Goal: Task Accomplishment & Management: Use online tool/utility

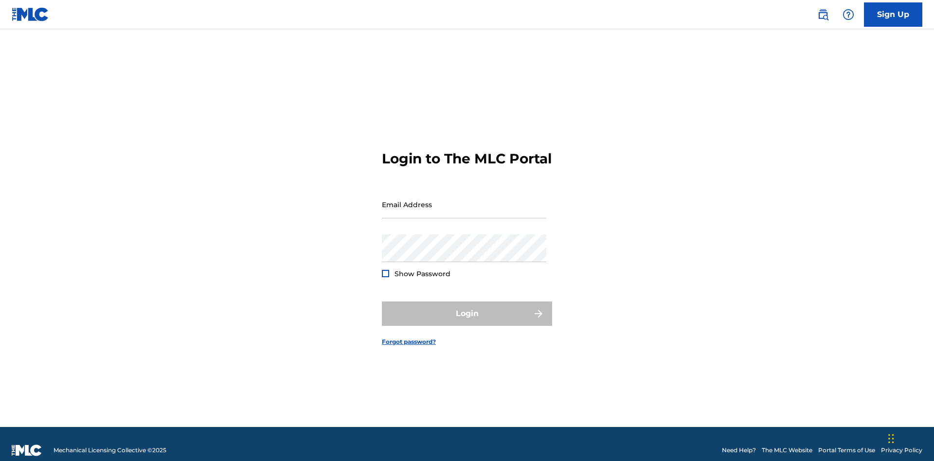
scroll to position [13, 0]
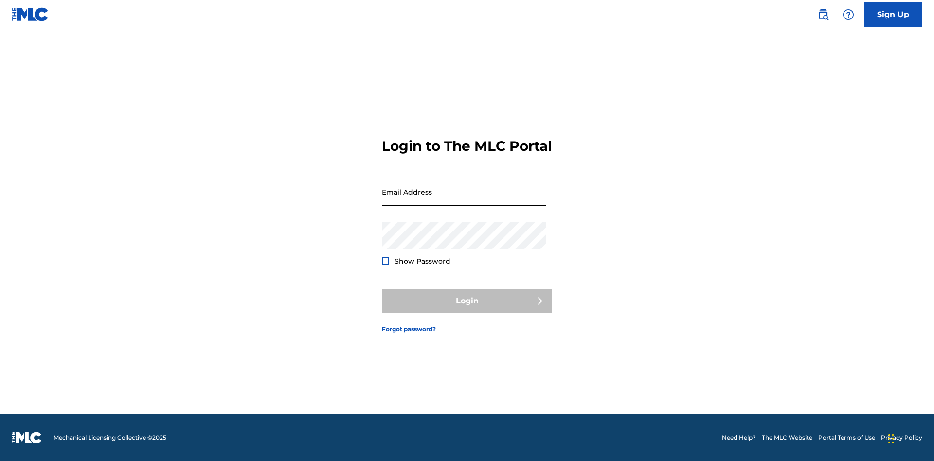
click at [464, 200] on input "Email Address" at bounding box center [464, 192] width 164 height 28
type input "[PERSON_NAME][EMAIL_ADDRESS][PERSON_NAME][DOMAIN_NAME]"
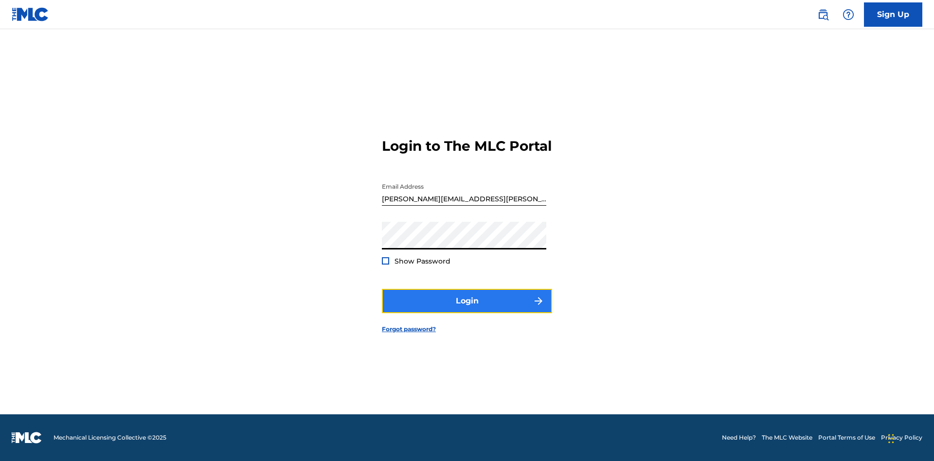
click at [467, 309] on button "Login" at bounding box center [467, 301] width 170 height 24
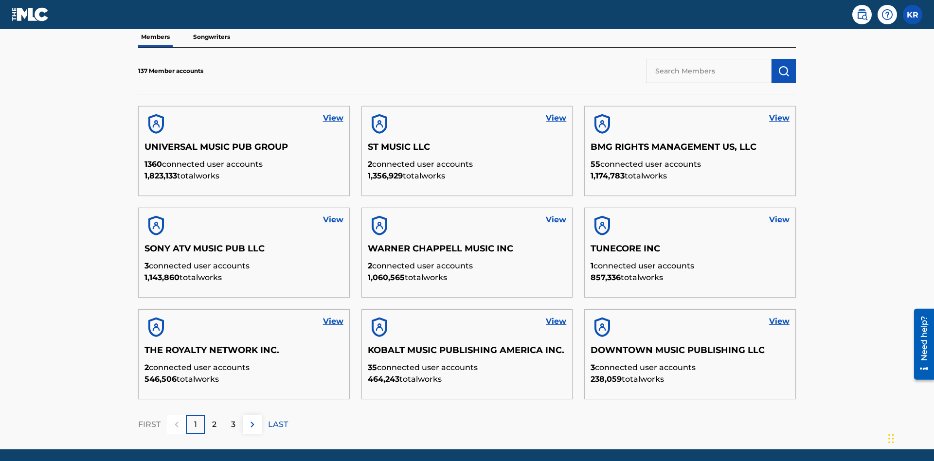
click at [709, 71] on input "text" at bounding box center [708, 71] width 125 height 24
type input "King [PERSON_NAME]"
click at [784, 65] on img "submit" at bounding box center [784, 71] width 12 height 12
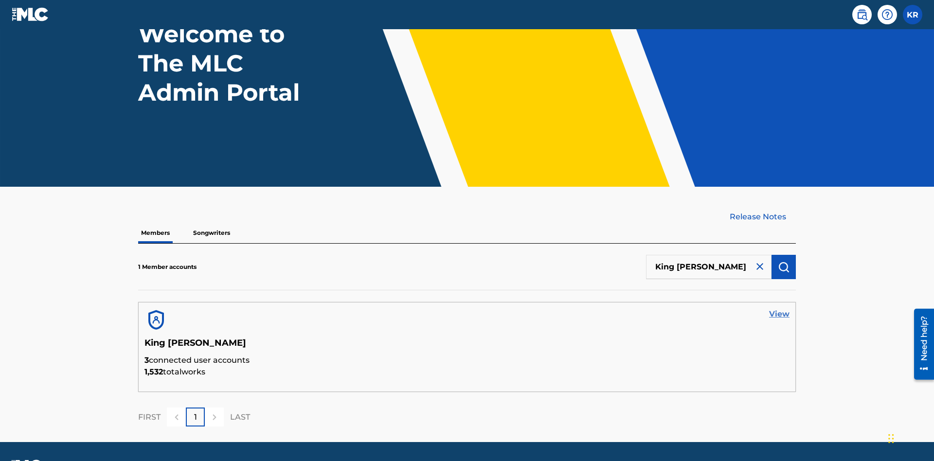
click at [779, 308] on link "View" at bounding box center [779, 314] width 20 height 12
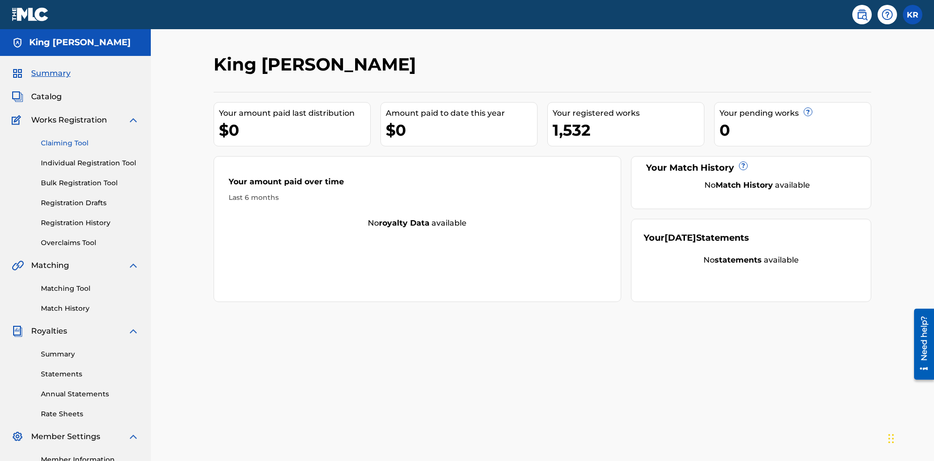
click at [90, 138] on link "Claiming Tool" at bounding box center [90, 143] width 98 height 10
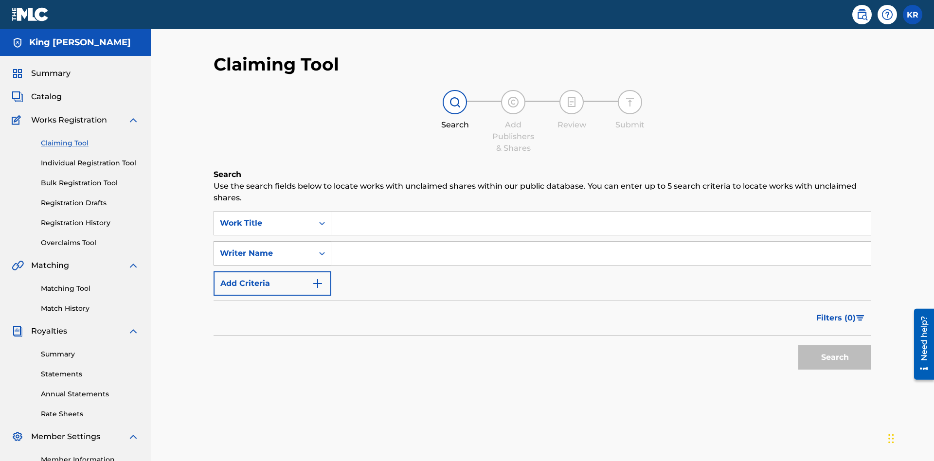
click at [264, 248] on div "Writer Name" at bounding box center [264, 254] width 88 height 12
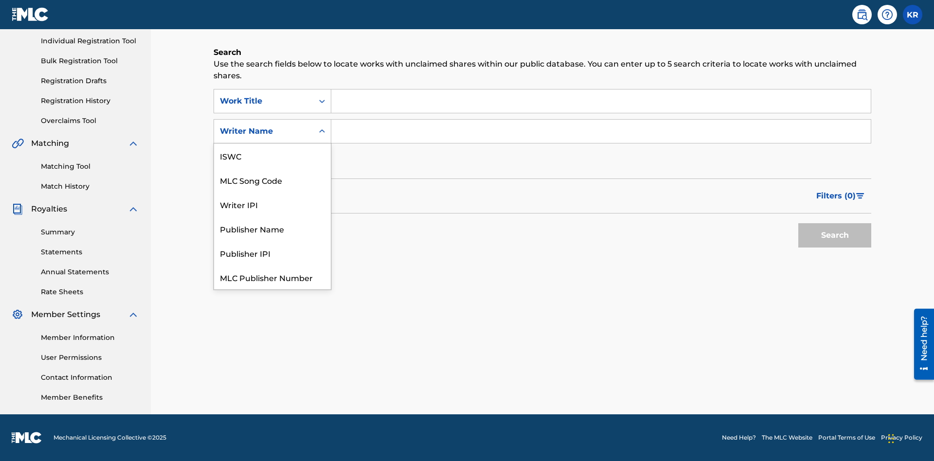
scroll to position [24, 0]
click at [272, 156] on div "MLC Song Code" at bounding box center [272, 155] width 117 height 24
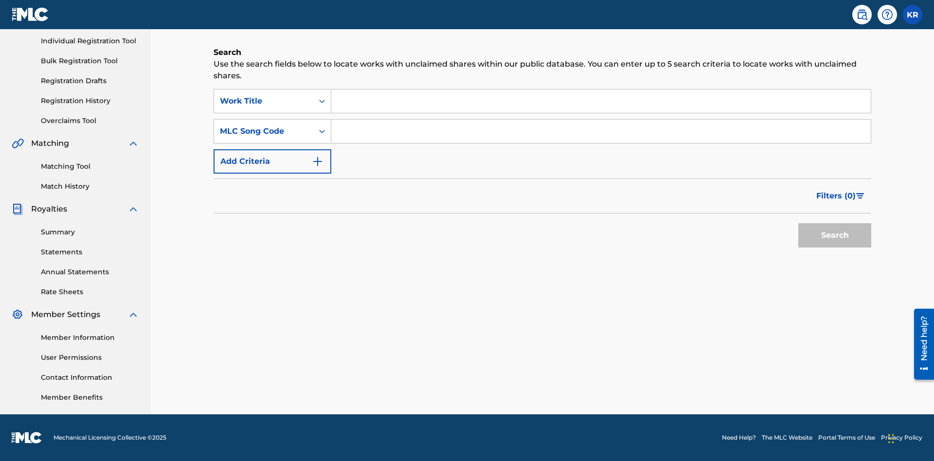
click at [601, 101] on input "Search Form" at bounding box center [600, 100] width 539 height 23
type input "NON-OWNED WORK TO CLAIM"
click at [601, 131] on input "Search Form" at bounding box center [600, 131] width 539 height 23
type input "RB0ZQR"
click at [835, 235] on button "Search" at bounding box center [834, 235] width 73 height 24
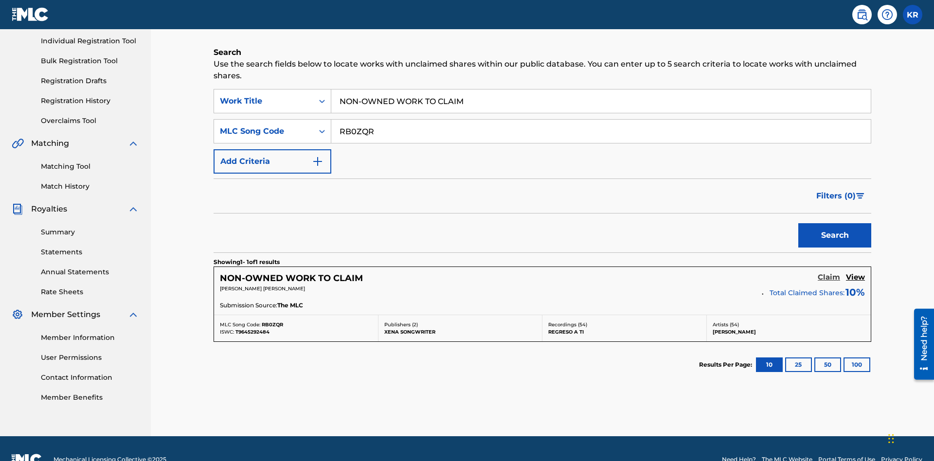
click at [829, 273] on h5 "Claim" at bounding box center [829, 277] width 22 height 9
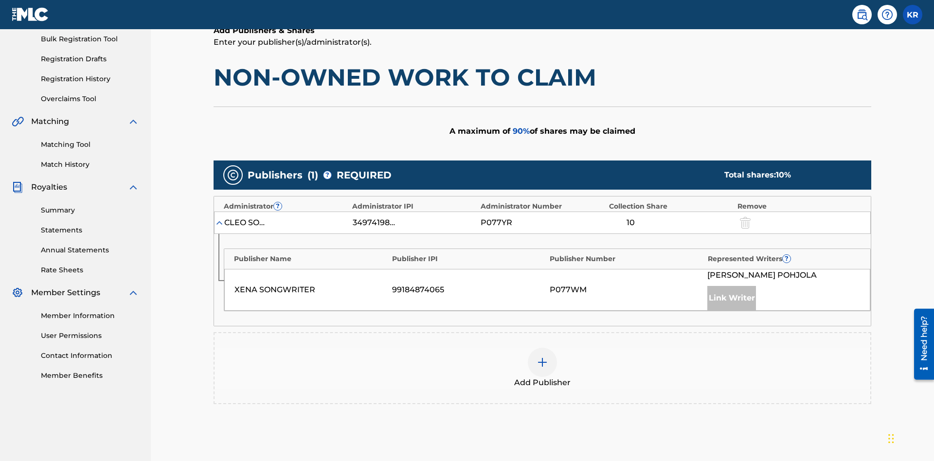
scroll to position [244, 0]
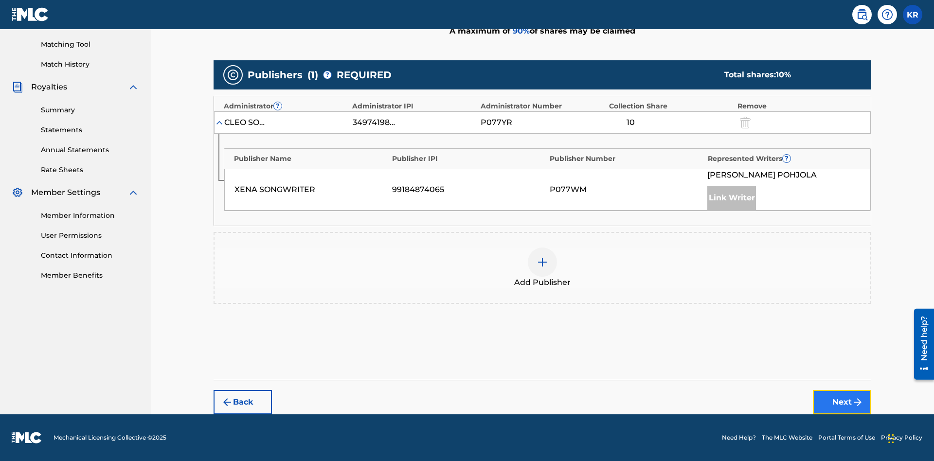
click at [842, 402] on button "Next" at bounding box center [842, 402] width 58 height 24
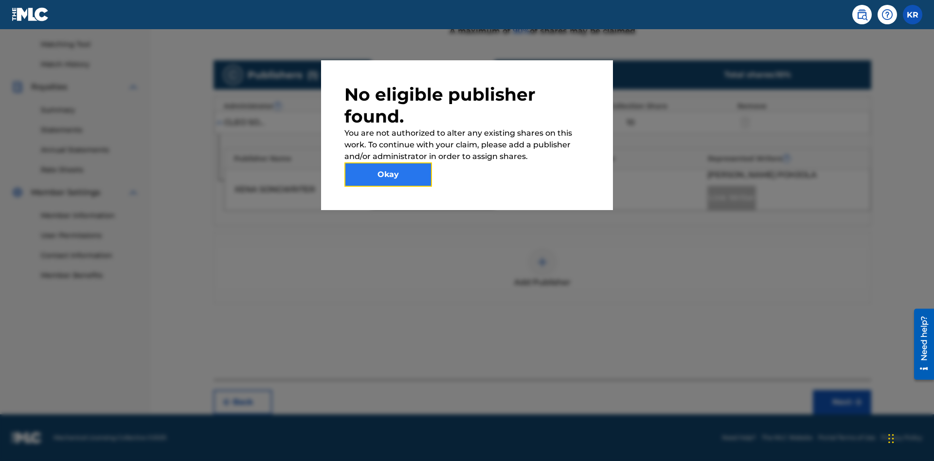
click at [388, 175] on button "Okay" at bounding box center [388, 174] width 88 height 24
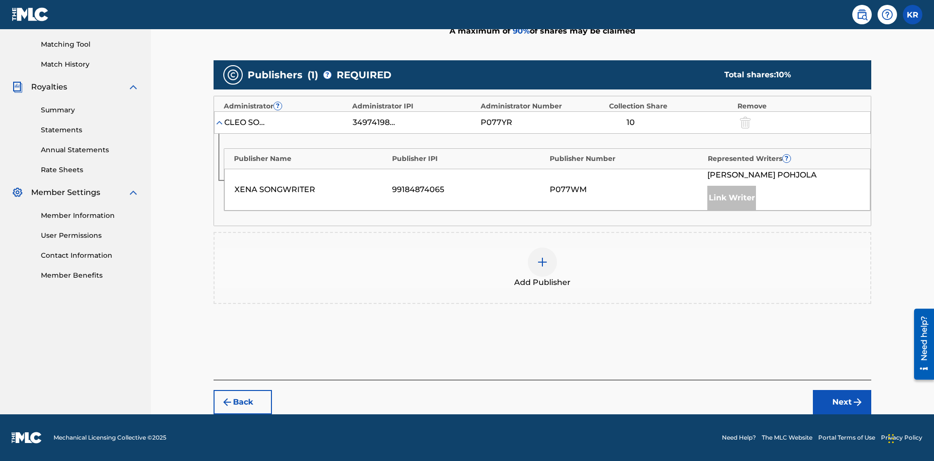
click at [542, 262] on img at bounding box center [542, 262] width 12 height 12
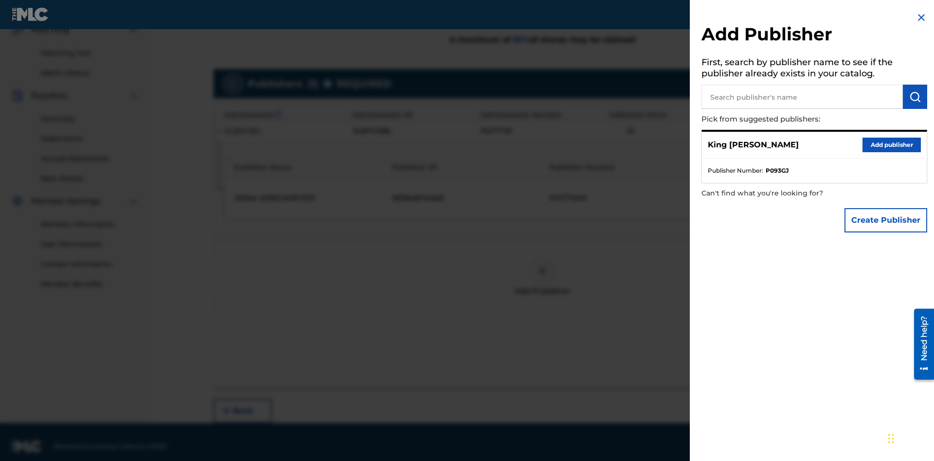
click at [802, 97] on input "text" at bounding box center [801, 97] width 201 height 24
type input "Test2025.09.27.04.34.57"
click at [915, 97] on img "submit" at bounding box center [915, 97] width 12 height 12
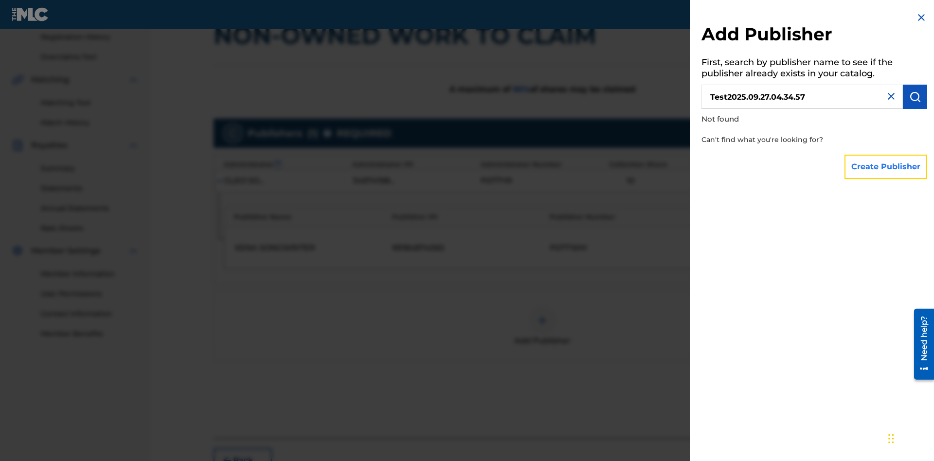
click at [886, 166] on button "Create Publisher" at bounding box center [885, 167] width 83 height 24
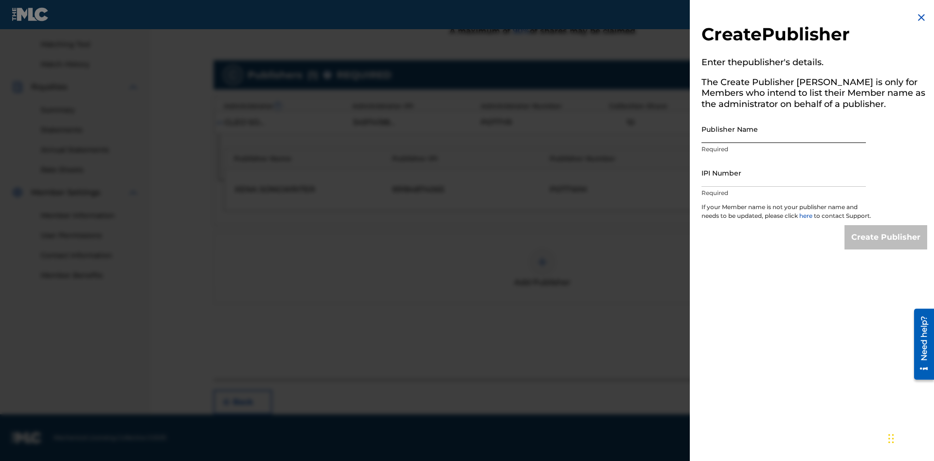
click at [784, 129] on input "Publisher Name" at bounding box center [783, 129] width 164 height 28
type input "Test2025.09.27.04.35.01"
click at [784, 173] on input "IPI Number" at bounding box center [783, 173] width 164 height 28
type input "00595839777"
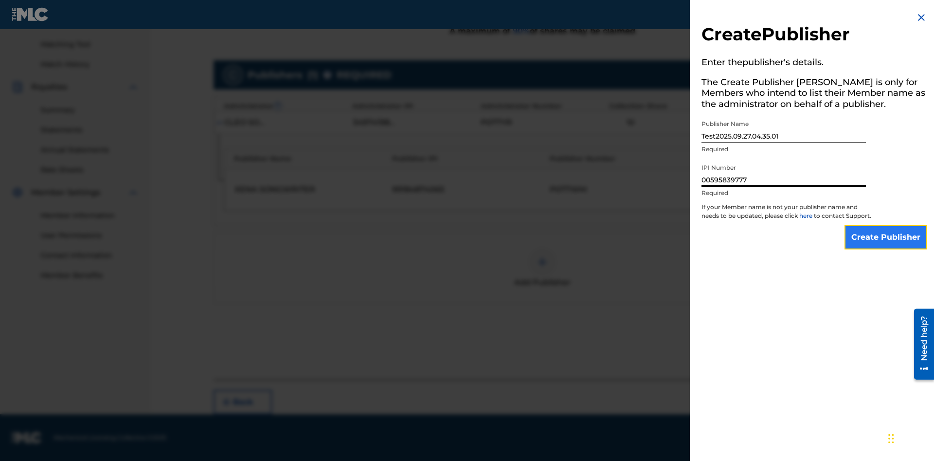
click at [886, 246] on input "Create Publisher" at bounding box center [885, 237] width 83 height 24
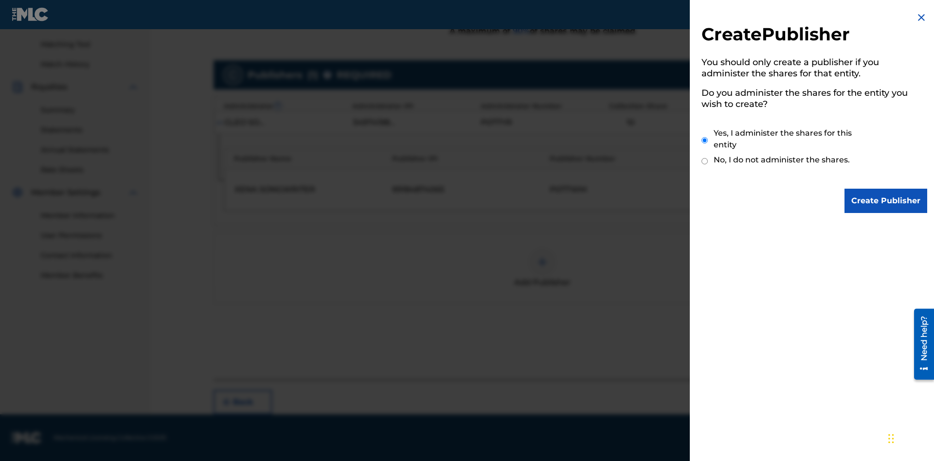
click at [705, 140] on input "Yes, I administer the shares for this entity" at bounding box center [704, 140] width 6 height 21
click at [886, 201] on input "Create Publisher" at bounding box center [885, 201] width 83 height 24
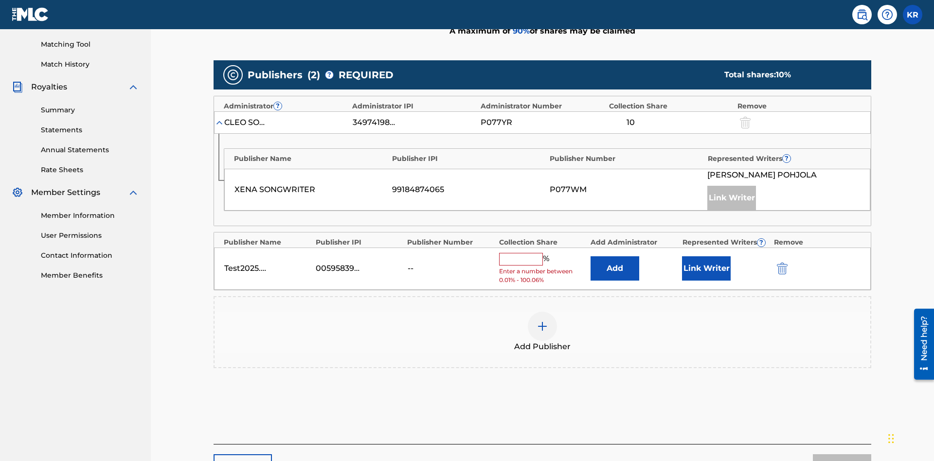
scroll to position [302, 0]
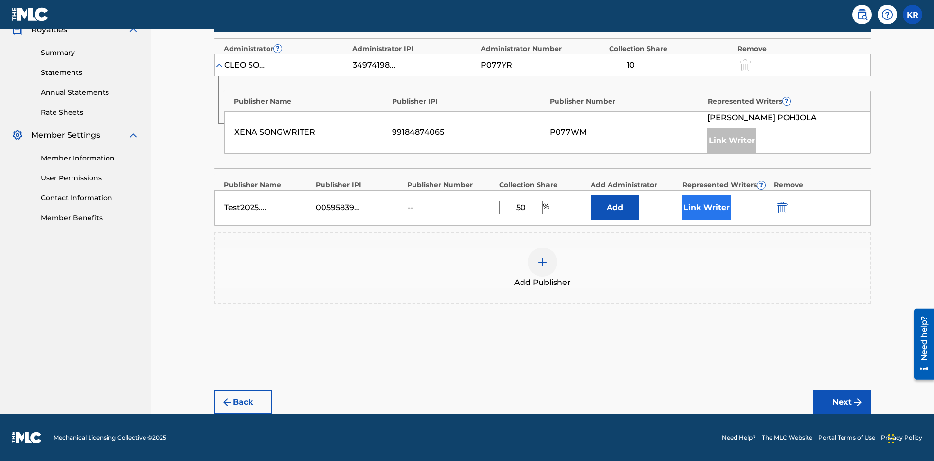
type input "50"
click at [706, 208] on button "Link Writer" at bounding box center [706, 208] width 49 height 24
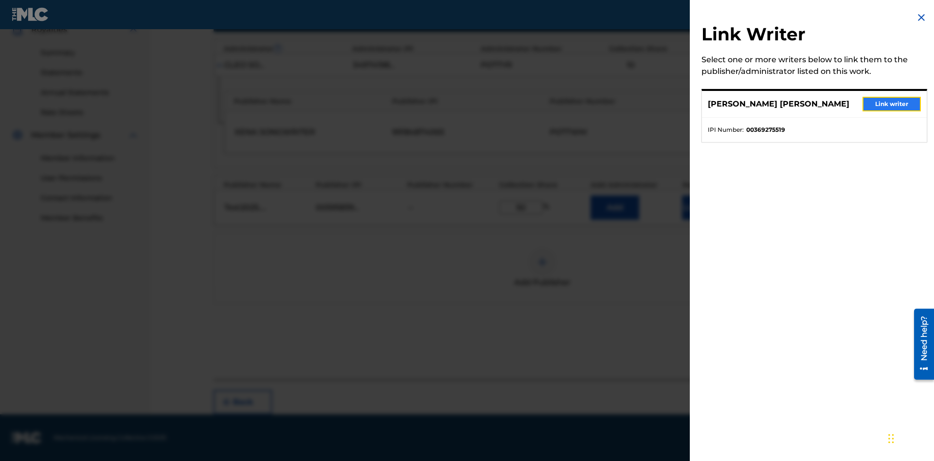
click at [892, 104] on button "Link writer" at bounding box center [891, 104] width 58 height 15
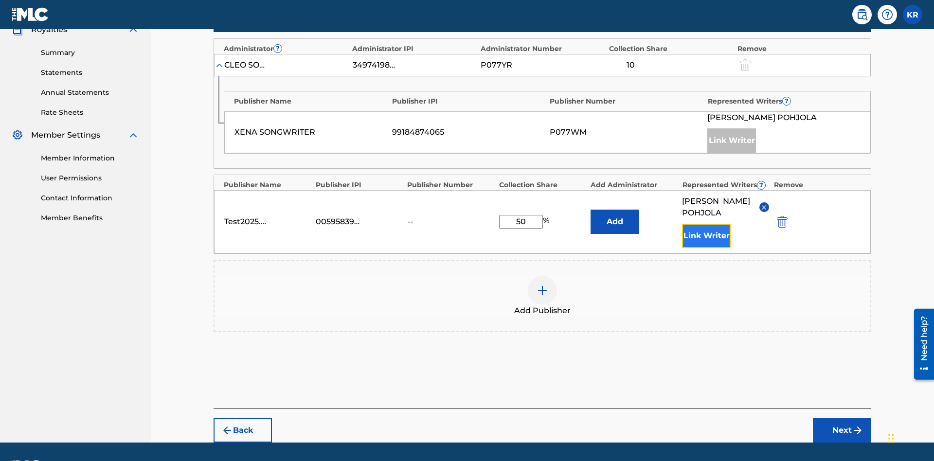
click at [706, 224] on button "Link Writer" at bounding box center [706, 236] width 49 height 24
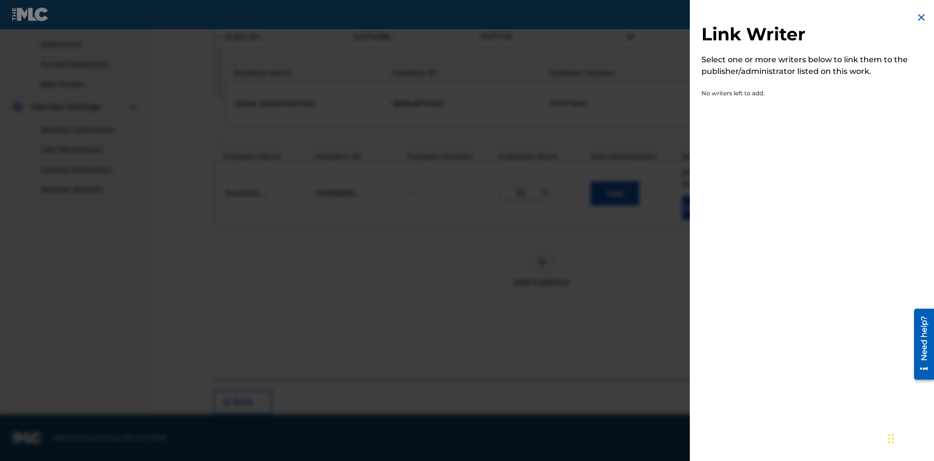
click at [921, 18] on img at bounding box center [921, 18] width 12 height 12
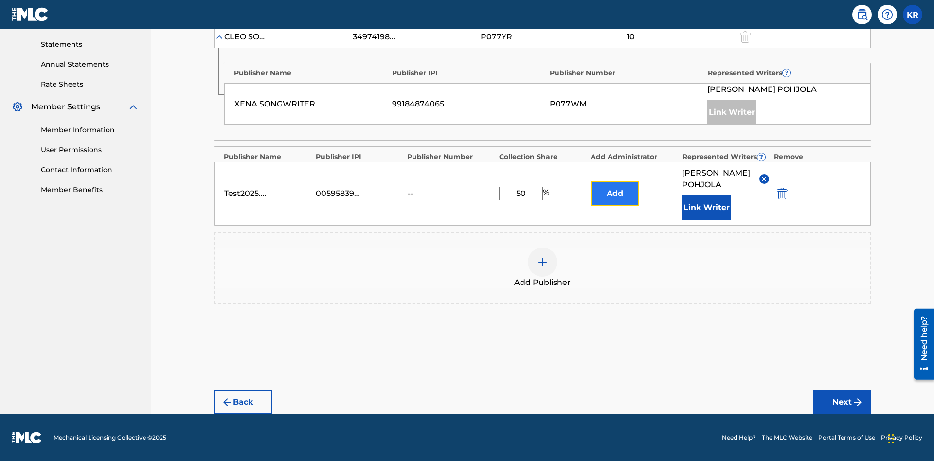
click at [615, 188] on button "Add" at bounding box center [614, 193] width 49 height 24
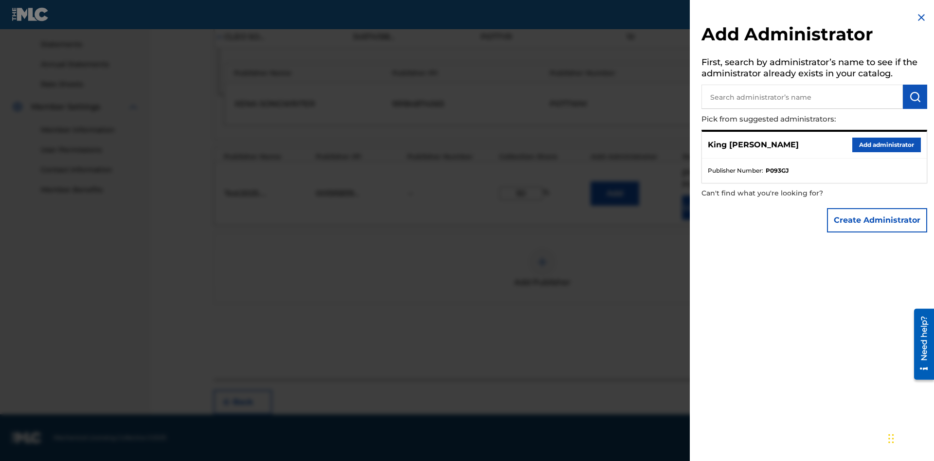
click at [802, 97] on input "text" at bounding box center [801, 97] width 201 height 24
type input "Test2025.09.27.04.35.20"
click at [915, 97] on img "submit" at bounding box center [915, 97] width 12 height 12
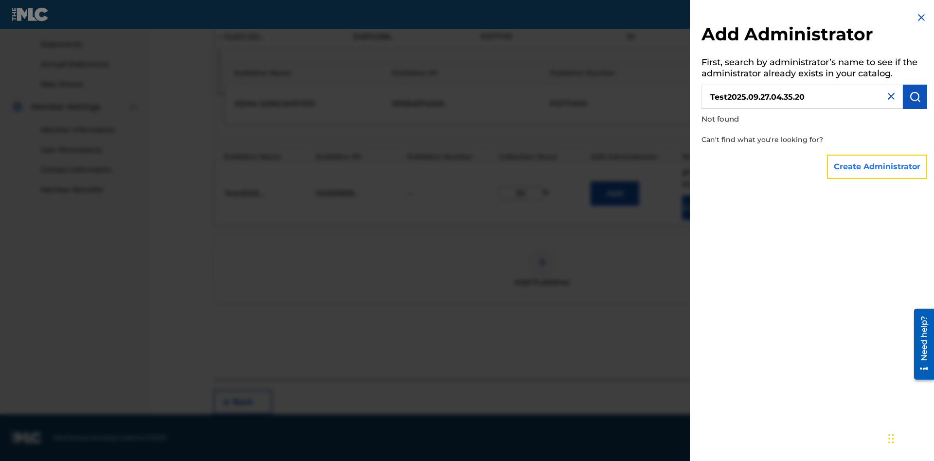
click at [877, 166] on button "Create Administrator" at bounding box center [877, 167] width 100 height 24
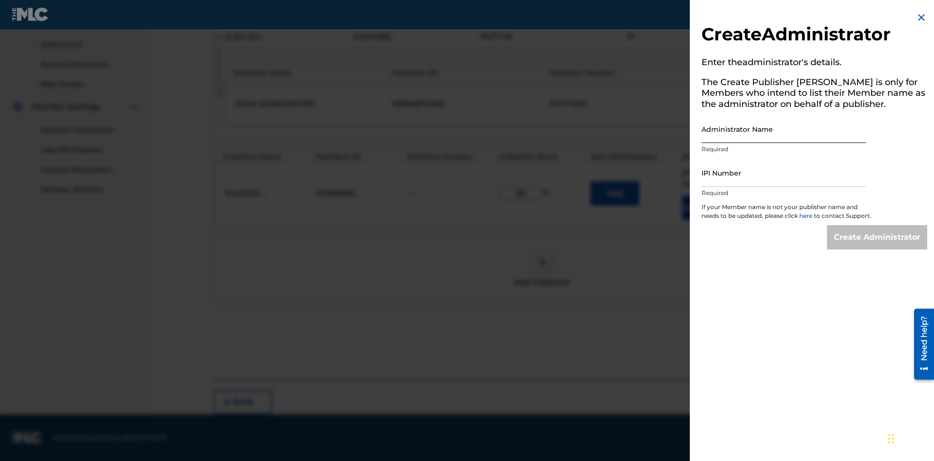
click at [784, 129] on input "Administrator Name" at bounding box center [783, 129] width 164 height 28
type input "Test2025.09.27.04.35.24"
click at [784, 173] on input "IPI Number" at bounding box center [783, 173] width 164 height 28
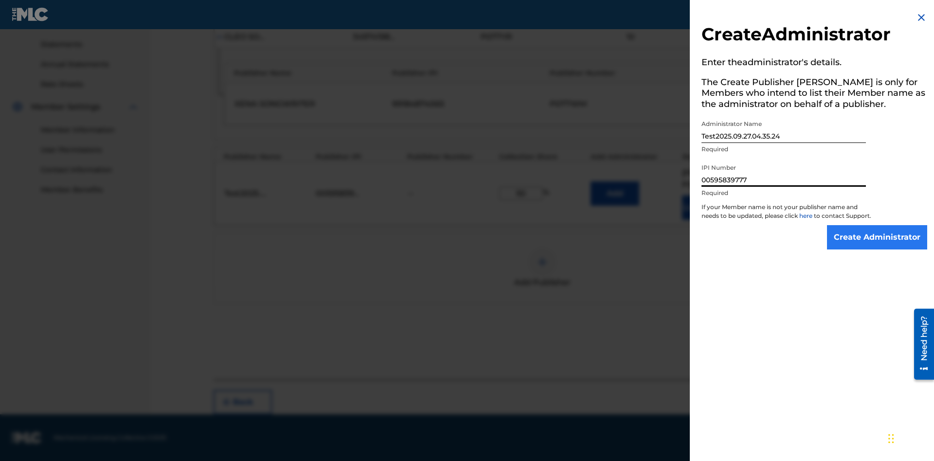
type input "00595839777"
click at [877, 246] on input "Create Administrator" at bounding box center [877, 237] width 100 height 24
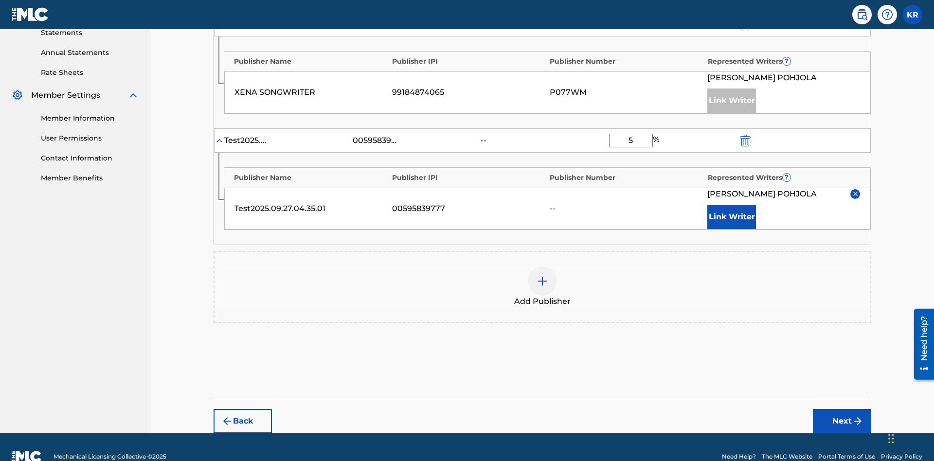
type input "50"
